Goal: Task Accomplishment & Management: Manage account settings

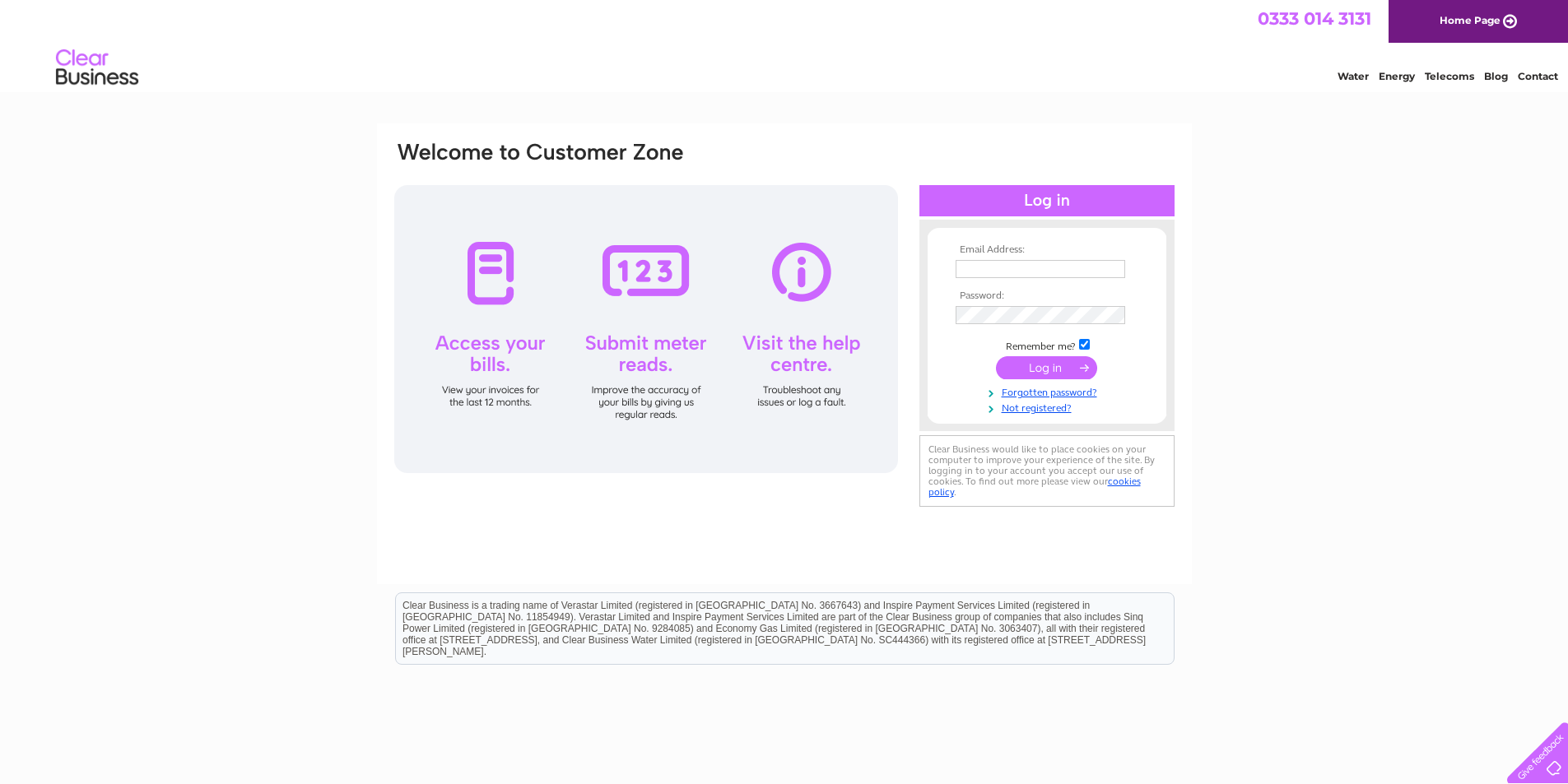
drag, startPoint x: 0, startPoint y: 0, endPoint x: 1035, endPoint y: 267, distance: 1068.9
click at [1035, 267] on input "text" at bounding box center [1040, 269] width 169 height 18
type input "carly@burnfootcf.org"
click at [996, 358] on input "submit" at bounding box center [1046, 370] width 102 height 23
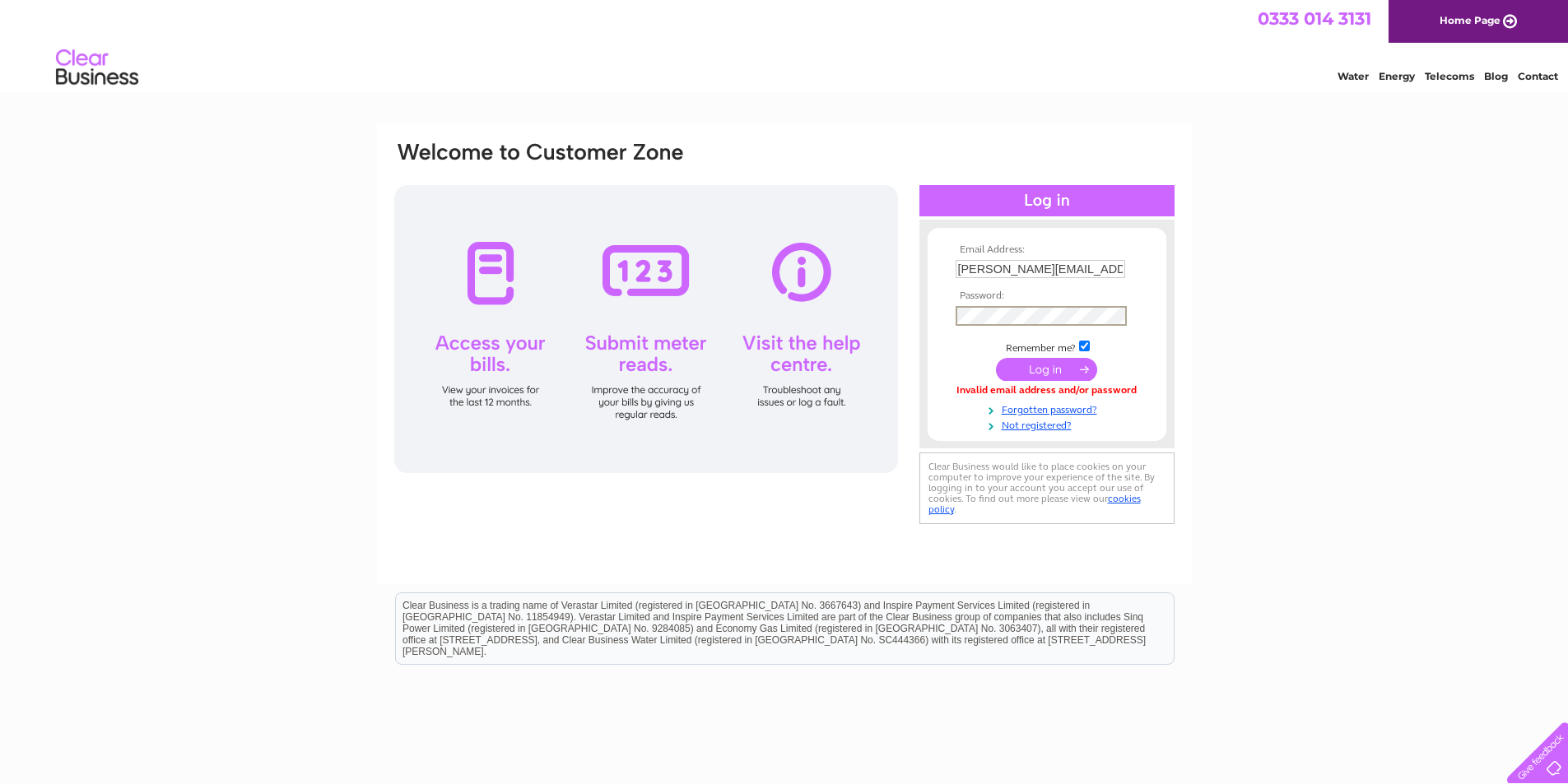
click at [996, 358] on input "submit" at bounding box center [1046, 370] width 102 height 23
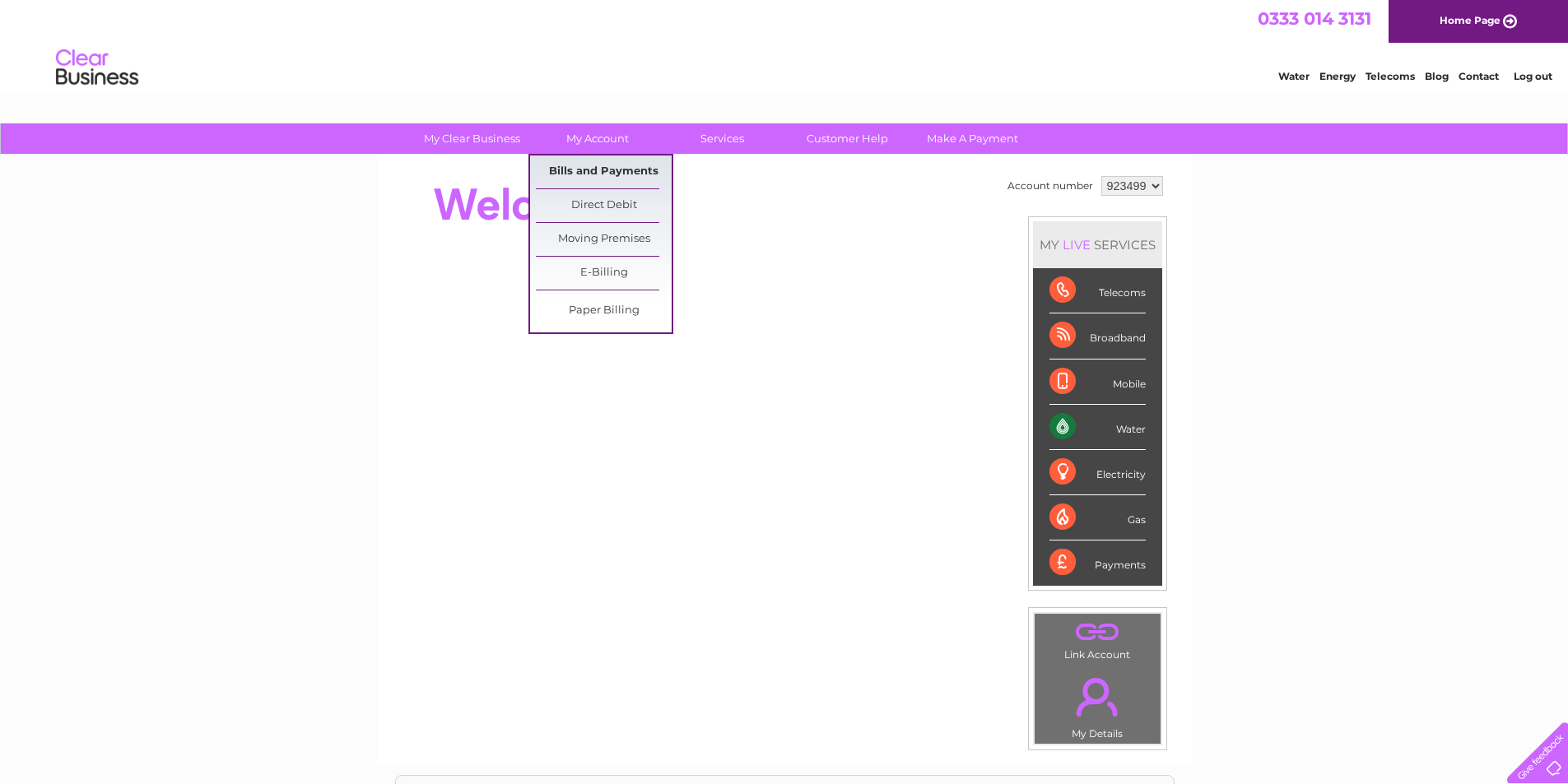
click at [614, 171] on link "Bills and Payments" at bounding box center [604, 172] width 136 height 33
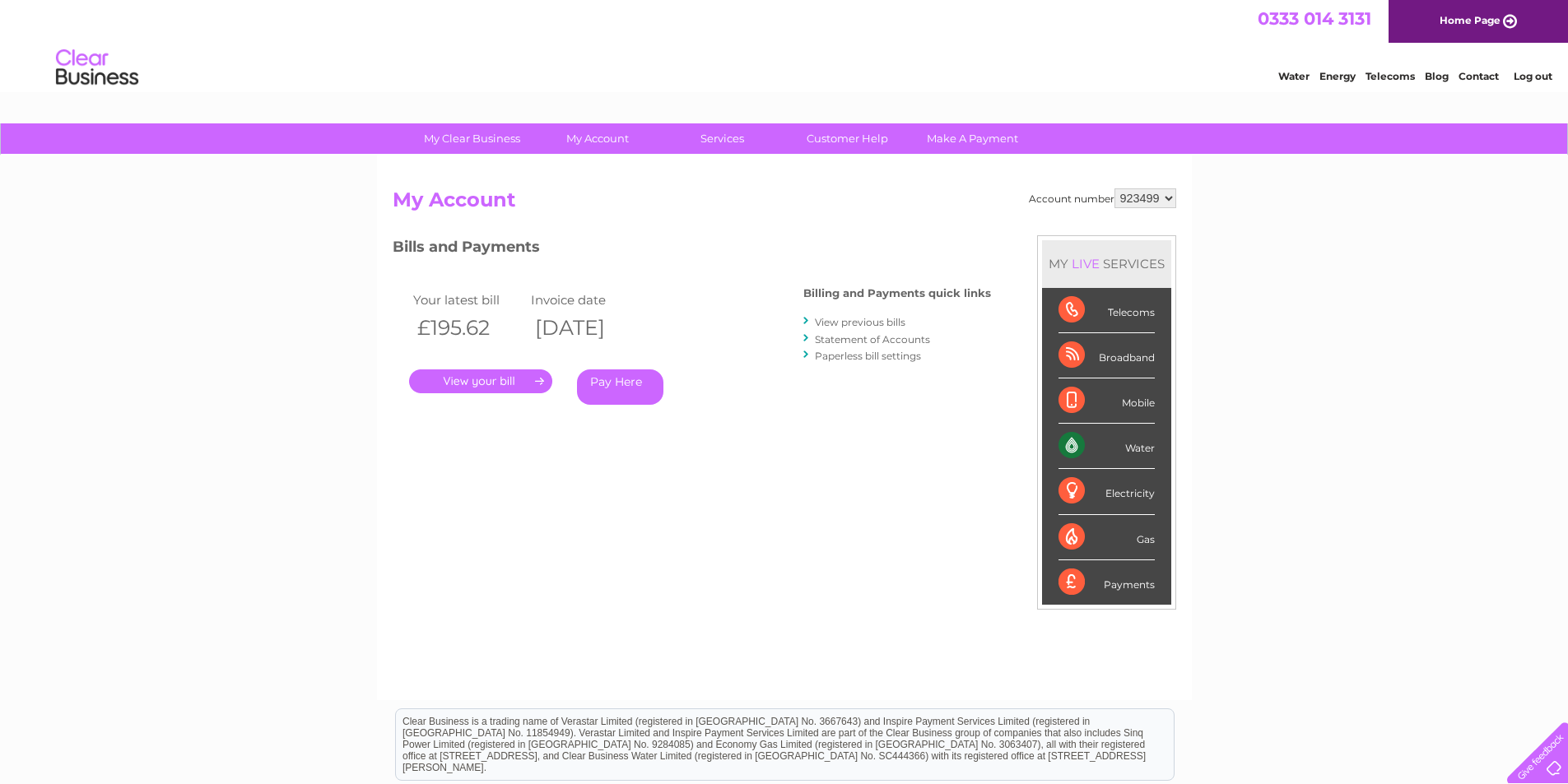
click at [524, 389] on link "." at bounding box center [480, 381] width 143 height 24
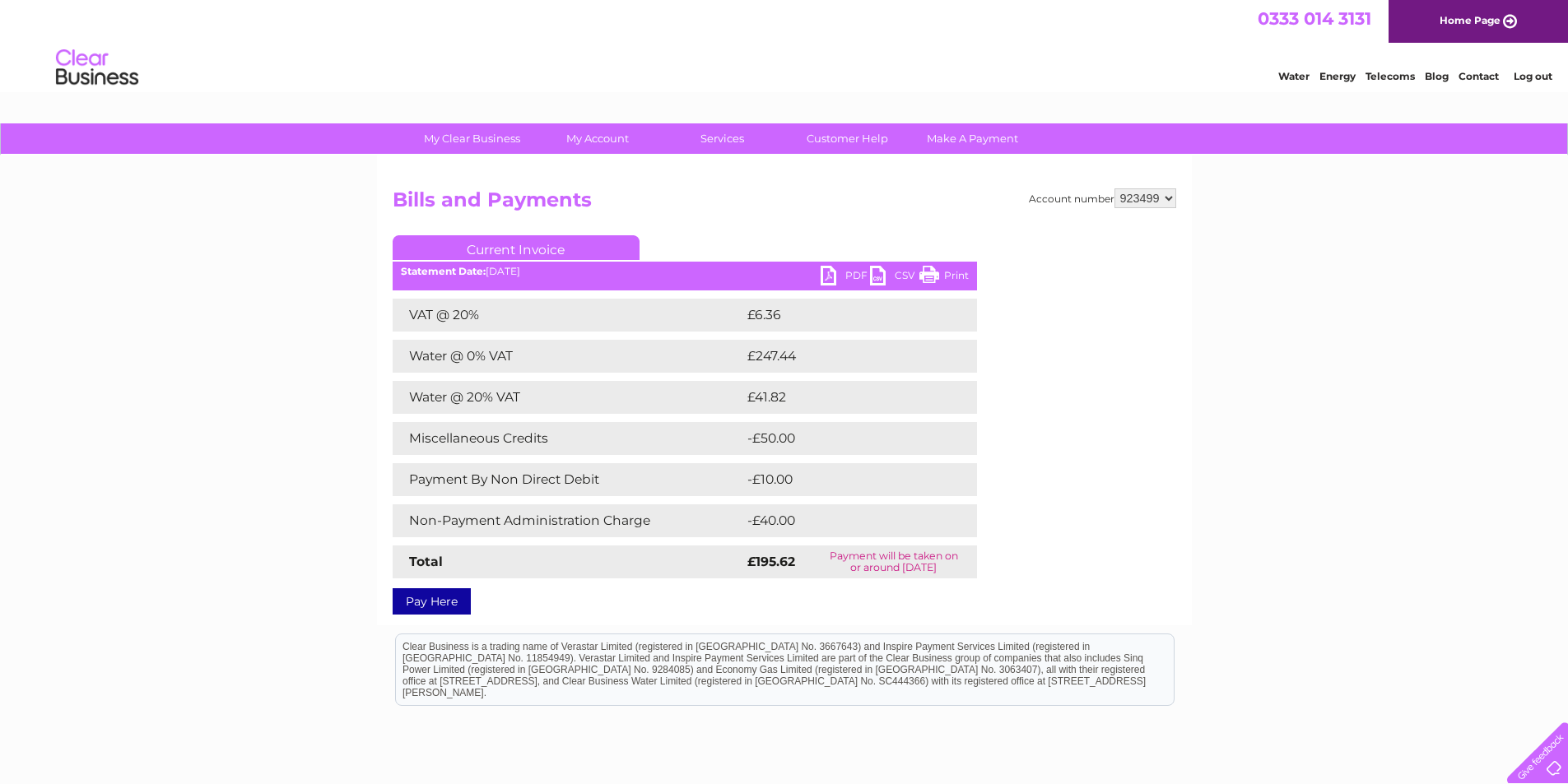
click at [950, 276] on link "Print" at bounding box center [944, 278] width 49 height 24
click at [851, 264] on ul "Current Invoice" at bounding box center [685, 251] width 585 height 31
click at [845, 272] on link "PDF" at bounding box center [845, 278] width 49 height 24
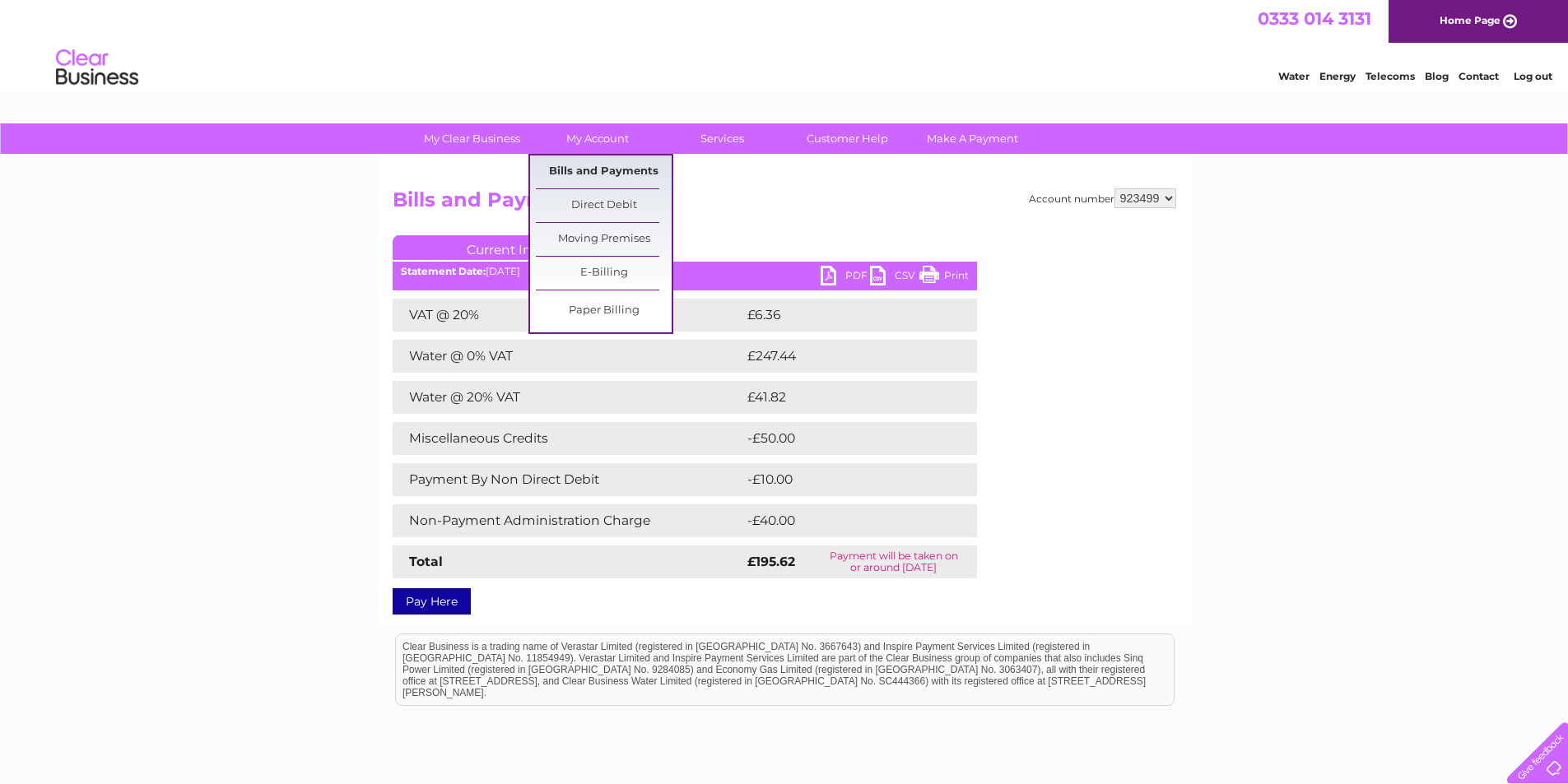
click at [605, 174] on link "Bills and Payments" at bounding box center [604, 172] width 136 height 33
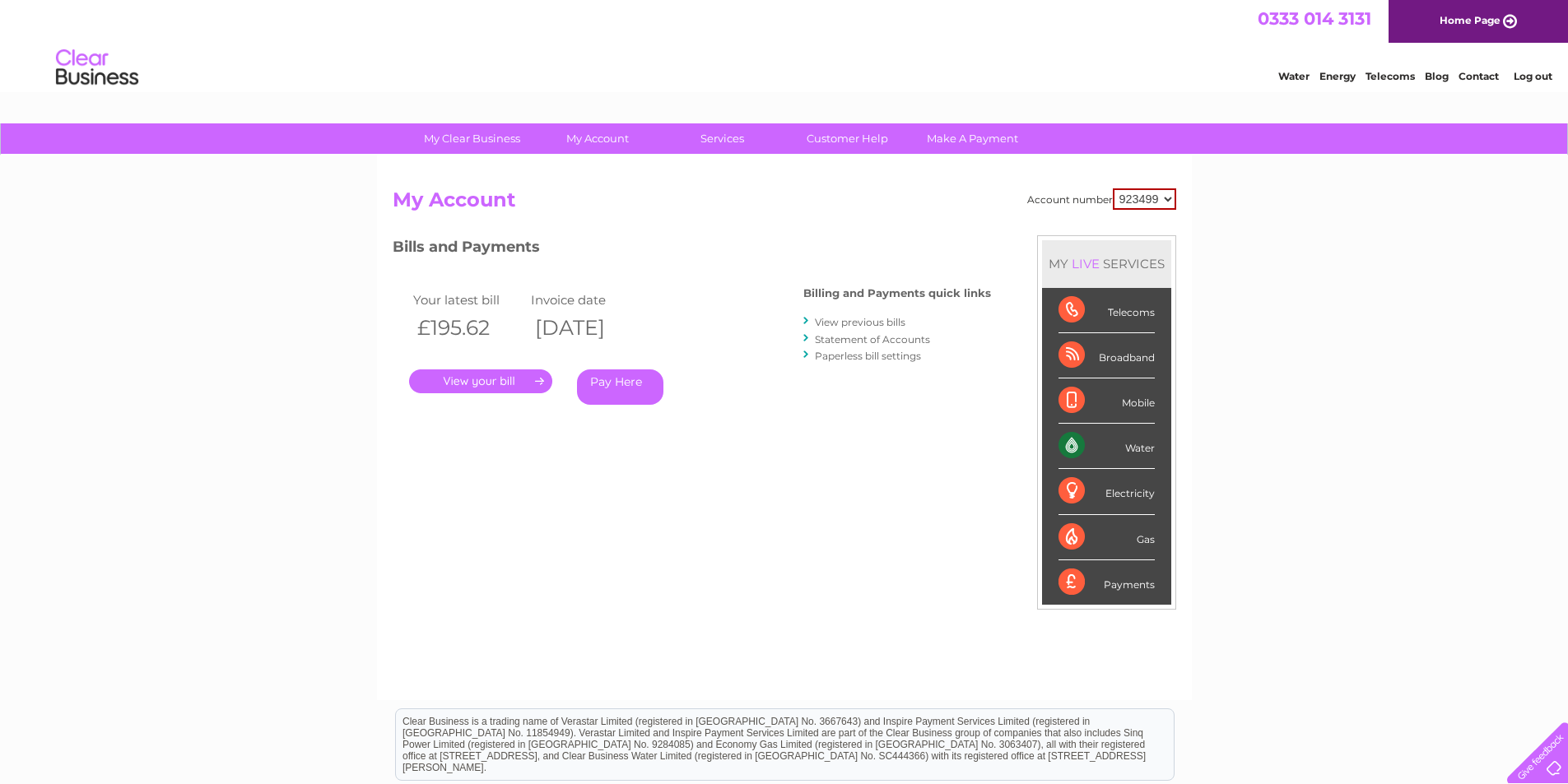
click at [864, 322] on link "View previous bills" at bounding box center [860, 322] width 91 height 13
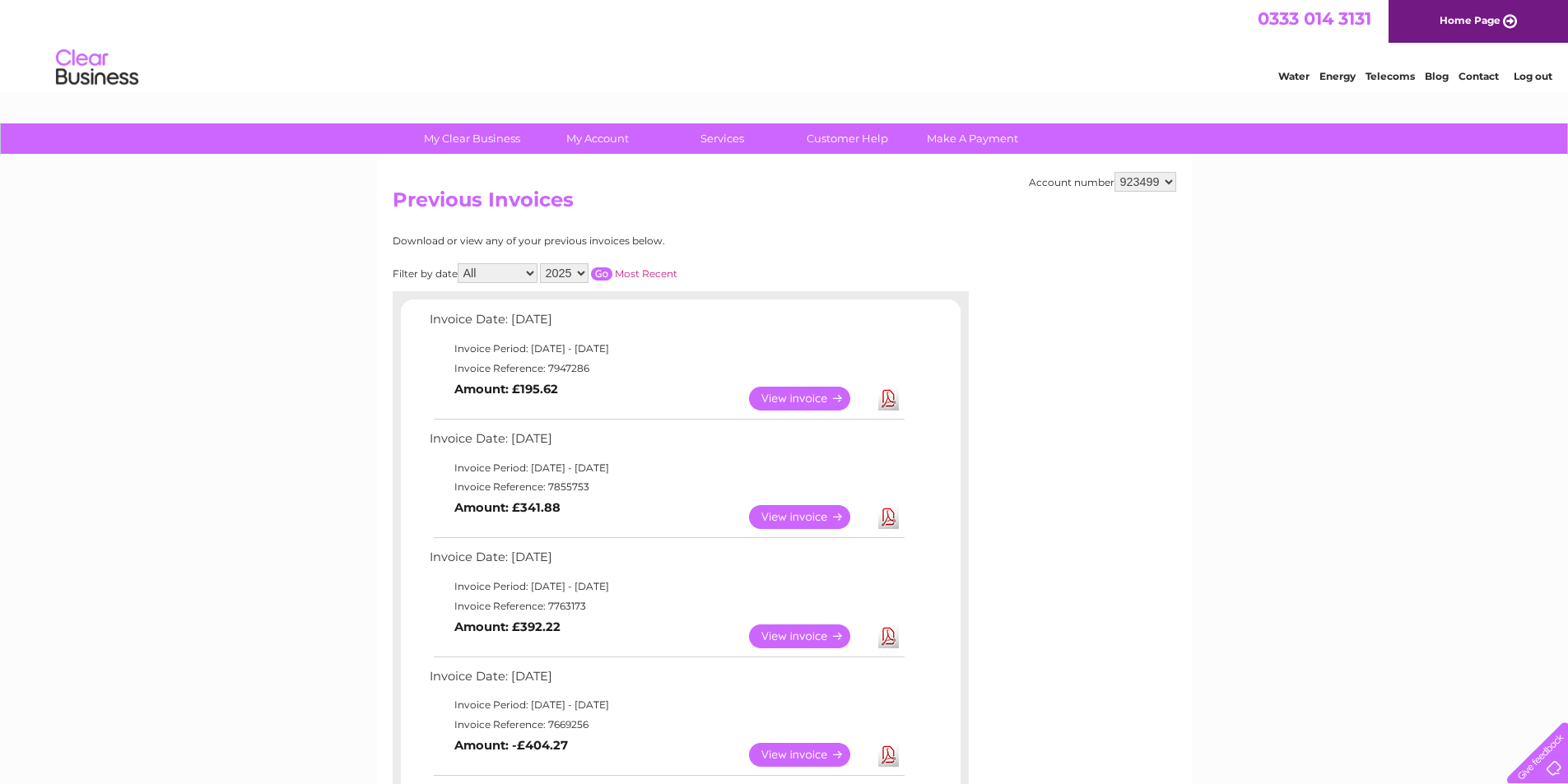
click at [837, 513] on link "View" at bounding box center [810, 517] width 121 height 24
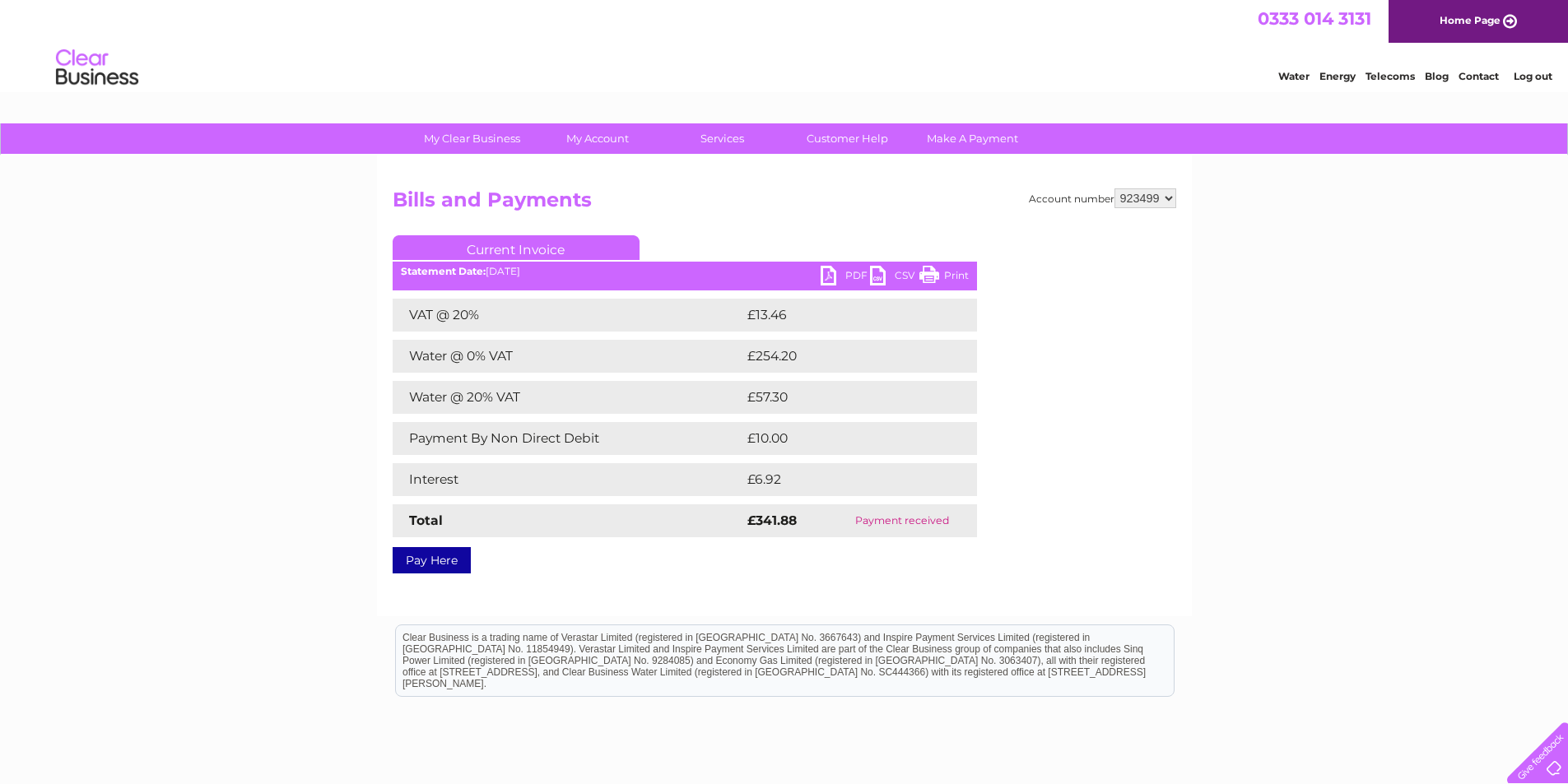
click at [839, 266] on link "PDF" at bounding box center [845, 278] width 49 height 24
